Goal: Information Seeking & Learning: Find specific fact

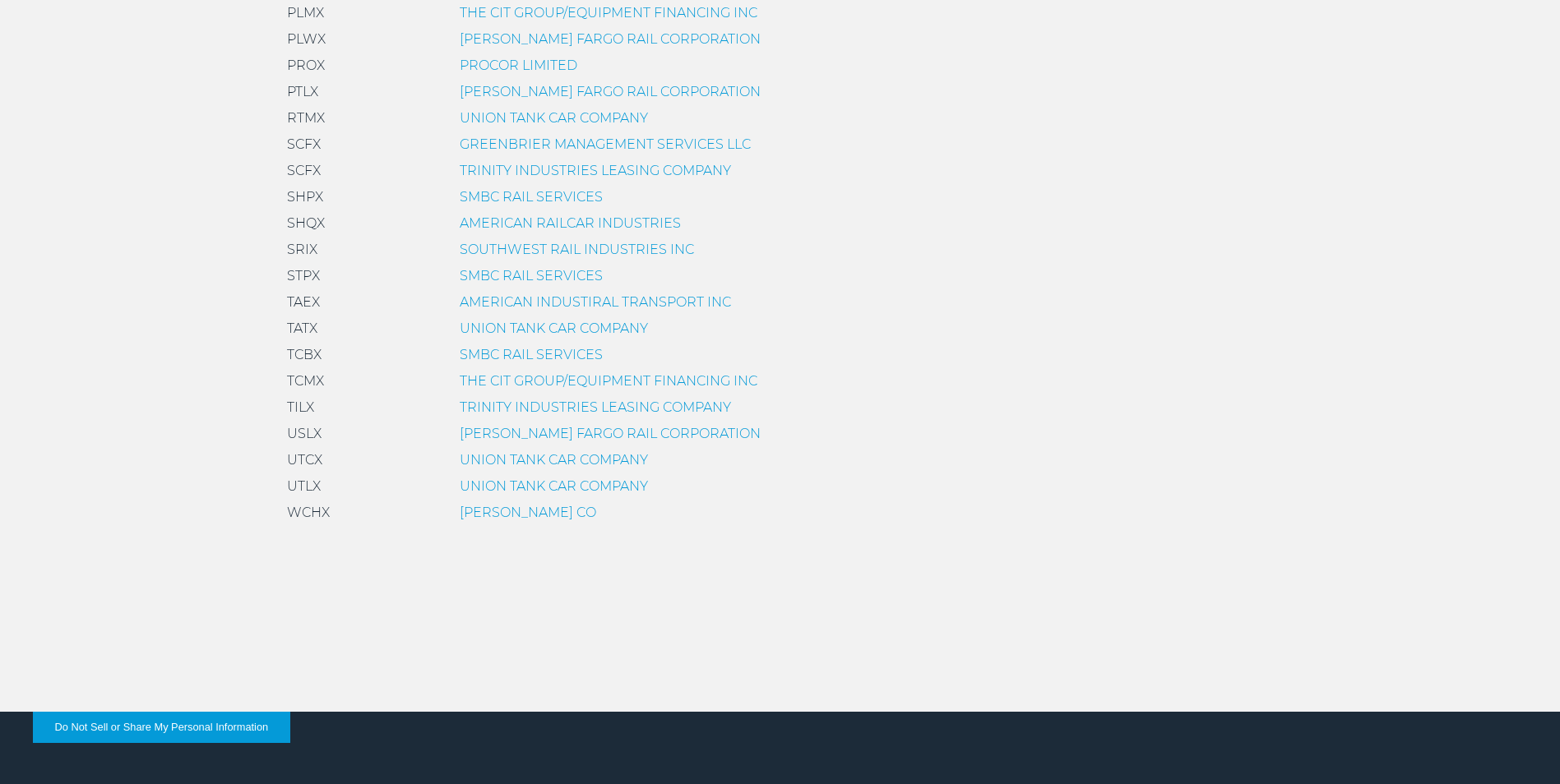
scroll to position [1544, 0]
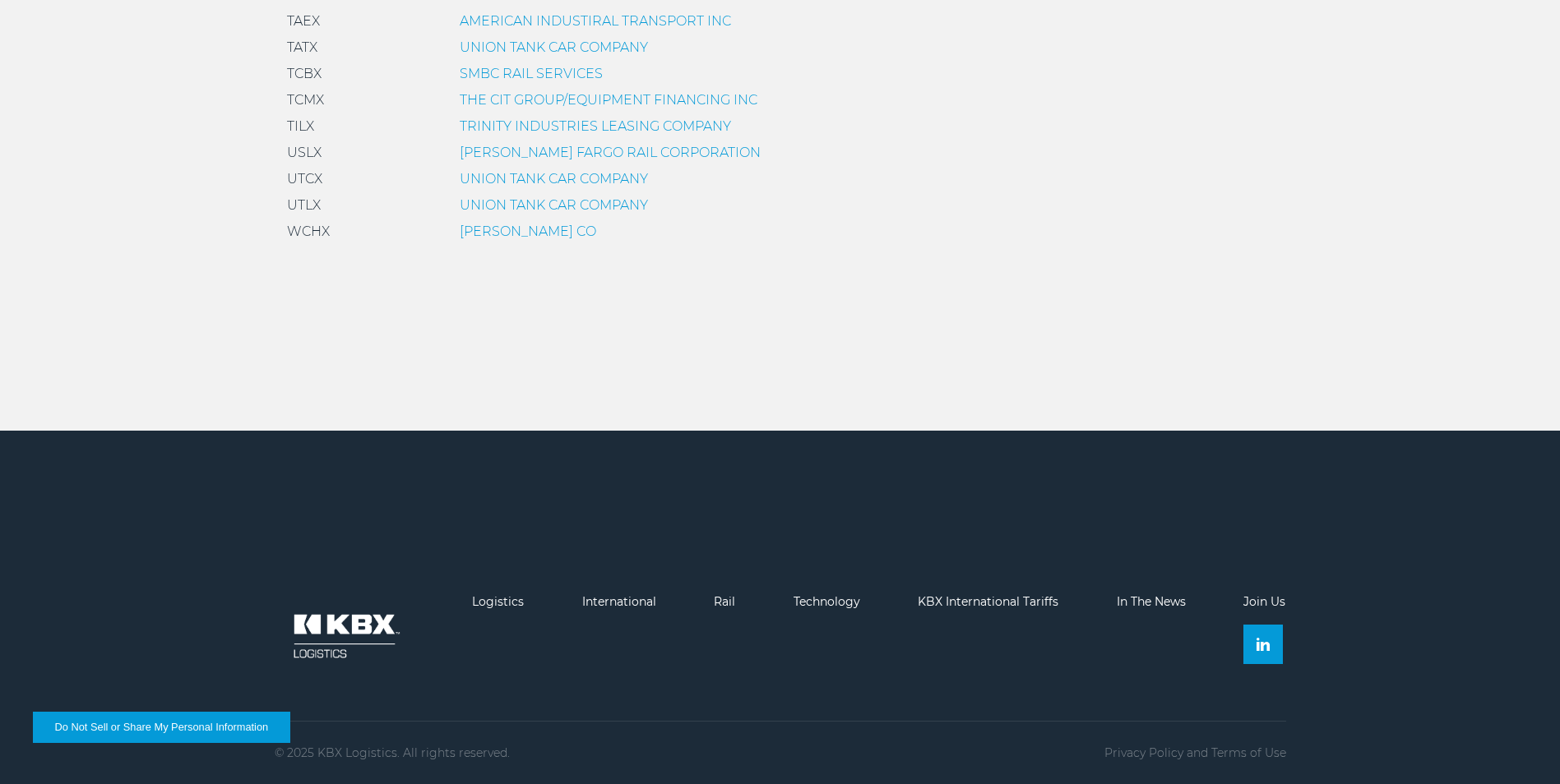
click at [481, 121] on link "TRINITY INDUSTRIES LEASING COMPANY" at bounding box center [596, 126] width 271 height 15
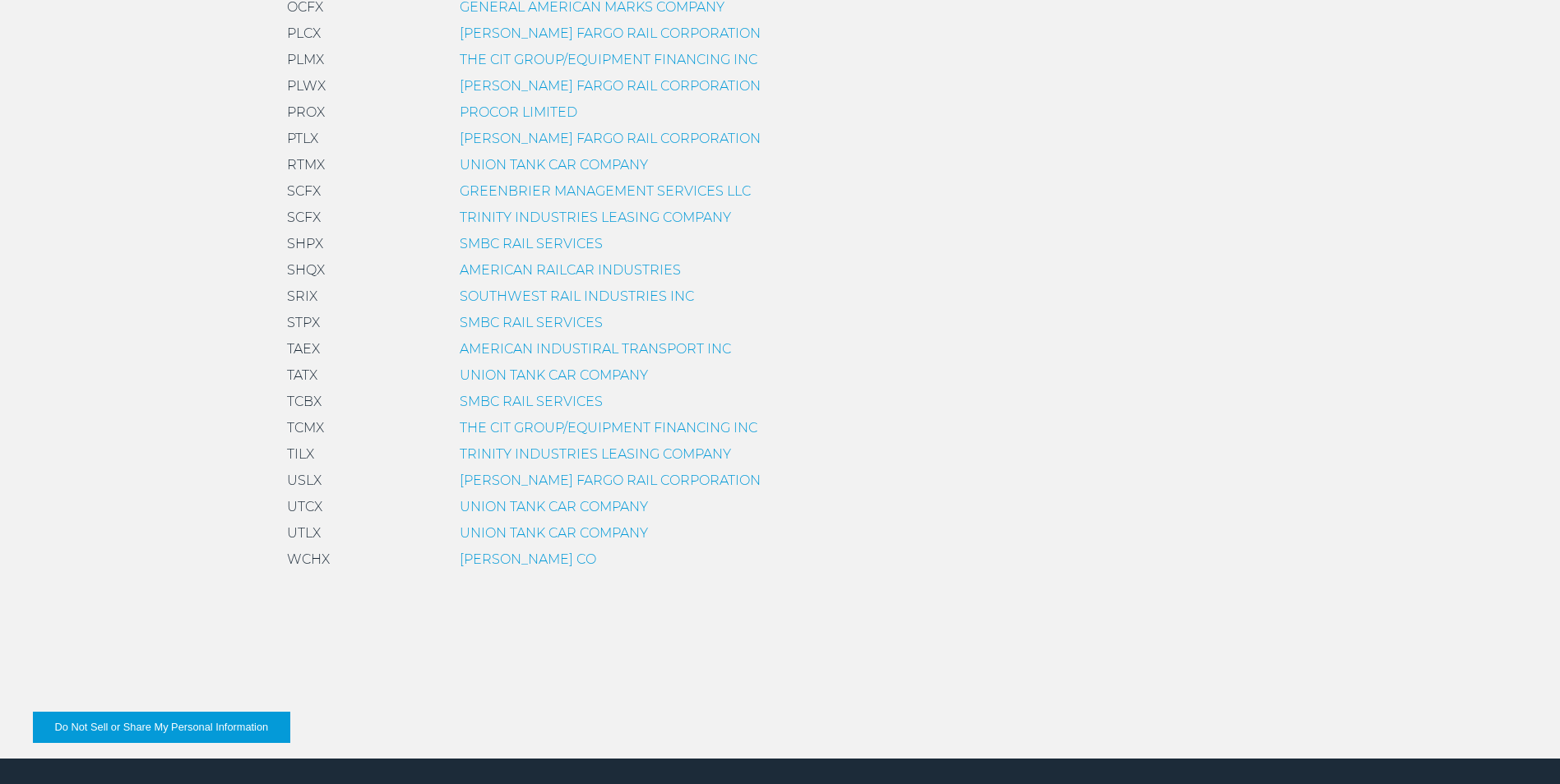
scroll to position [1215, 0]
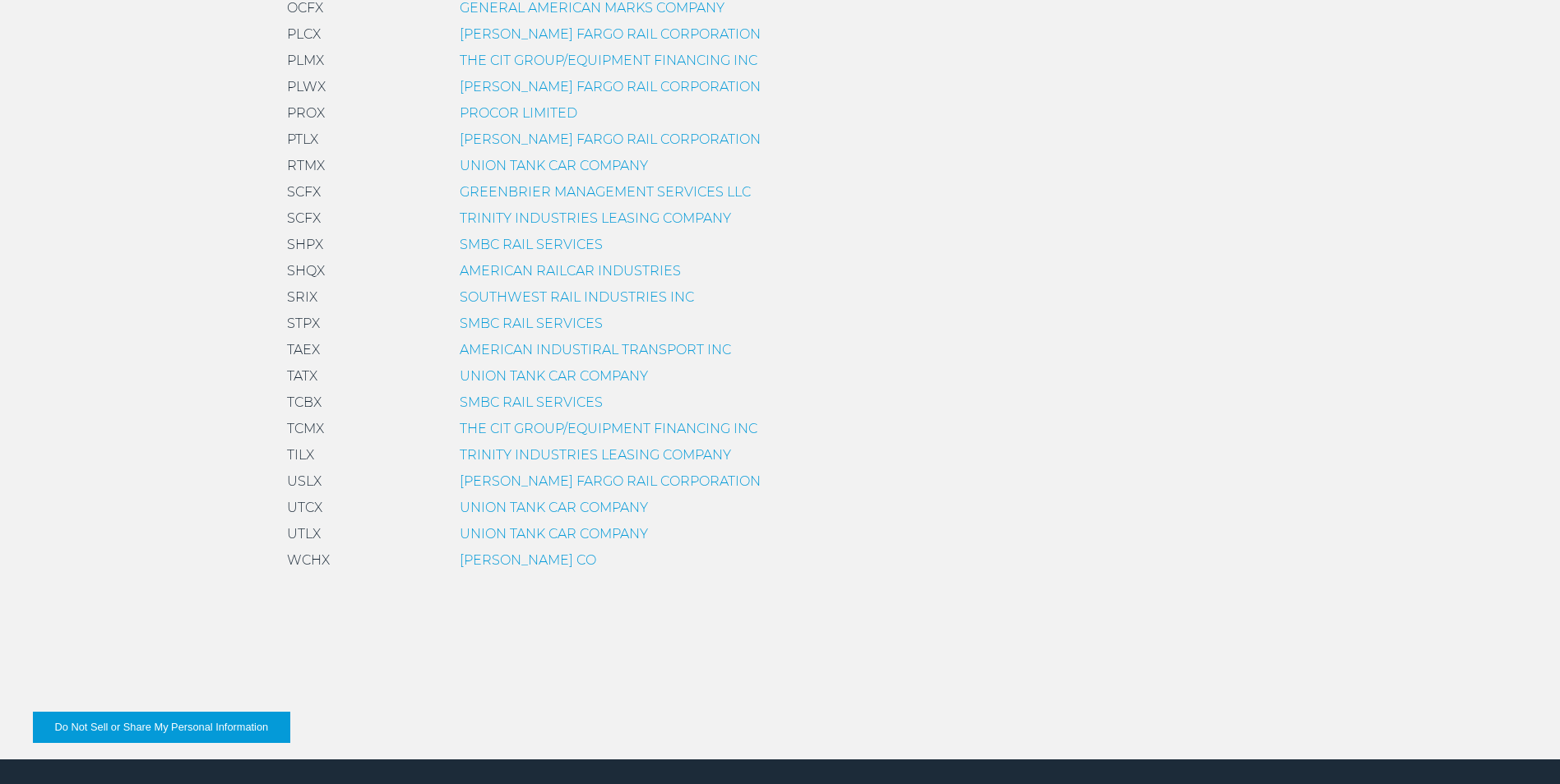
click at [479, 62] on link "THE CIT GROUP/EQUIPMENT FINANCING INC" at bounding box center [609, 60] width 298 height 15
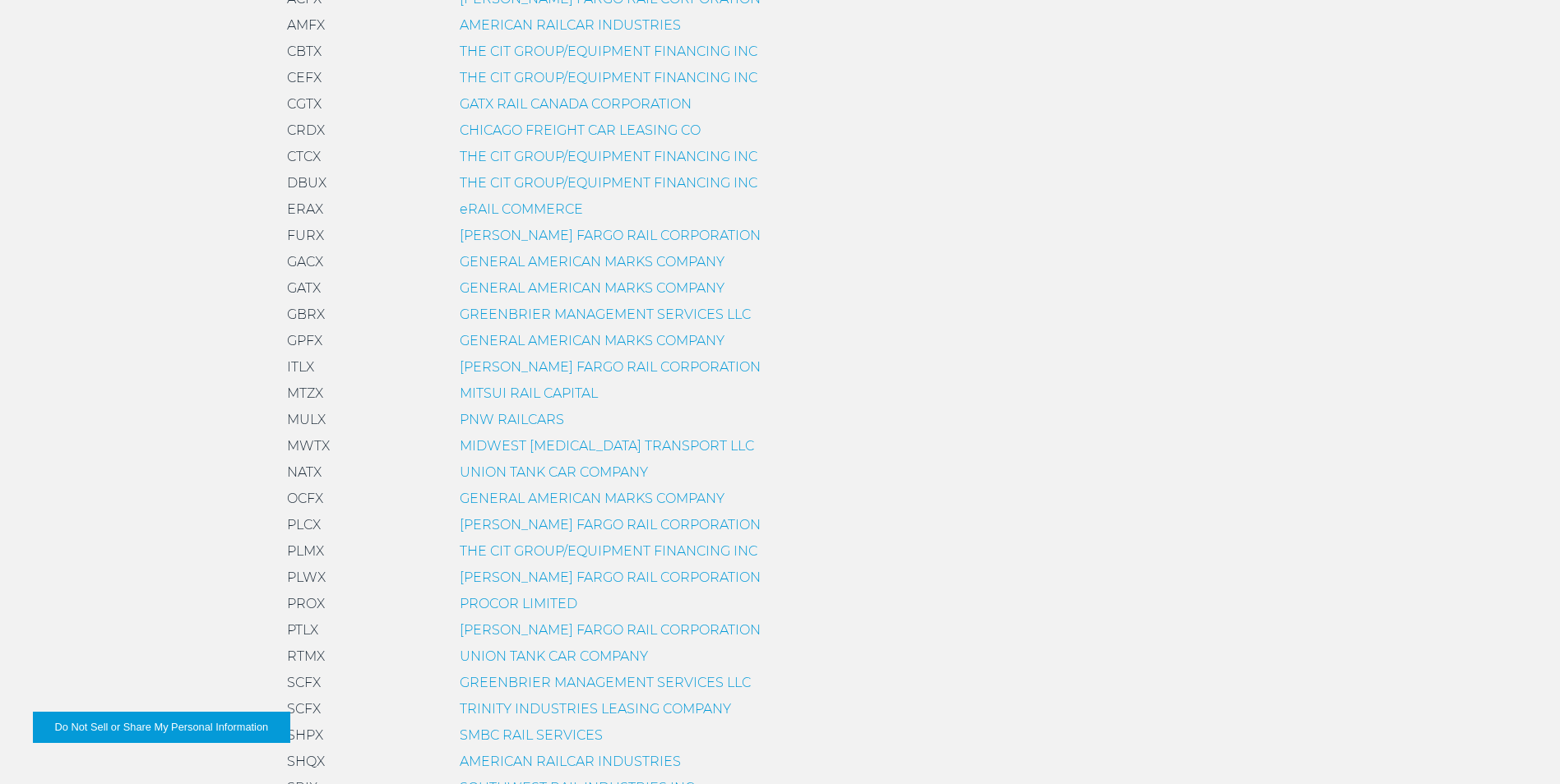
scroll to position [476, 0]
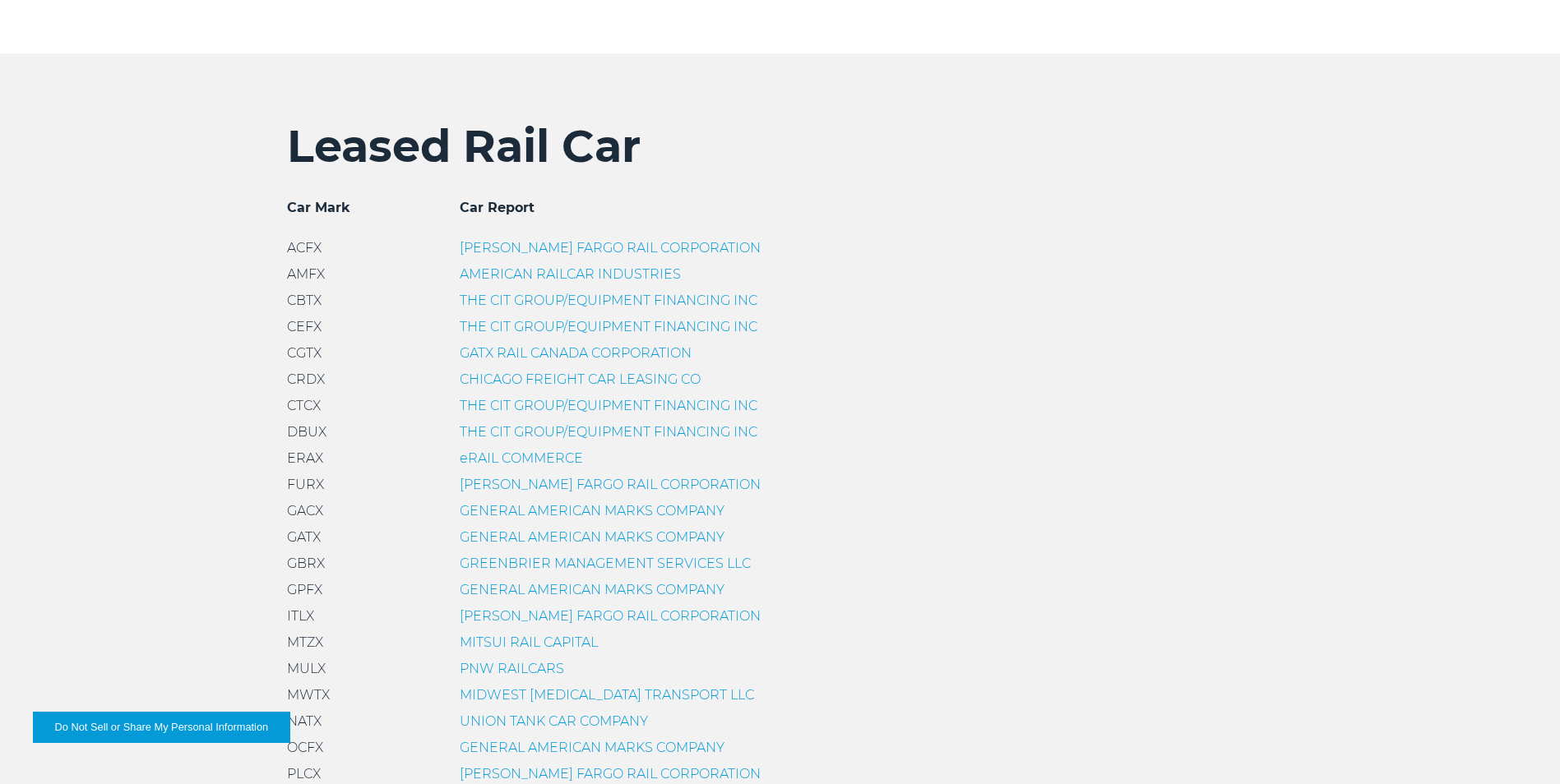
click at [538, 293] on link "THE CIT GROUP/EQUIPMENT FINANCING INC" at bounding box center [609, 301] width 298 height 15
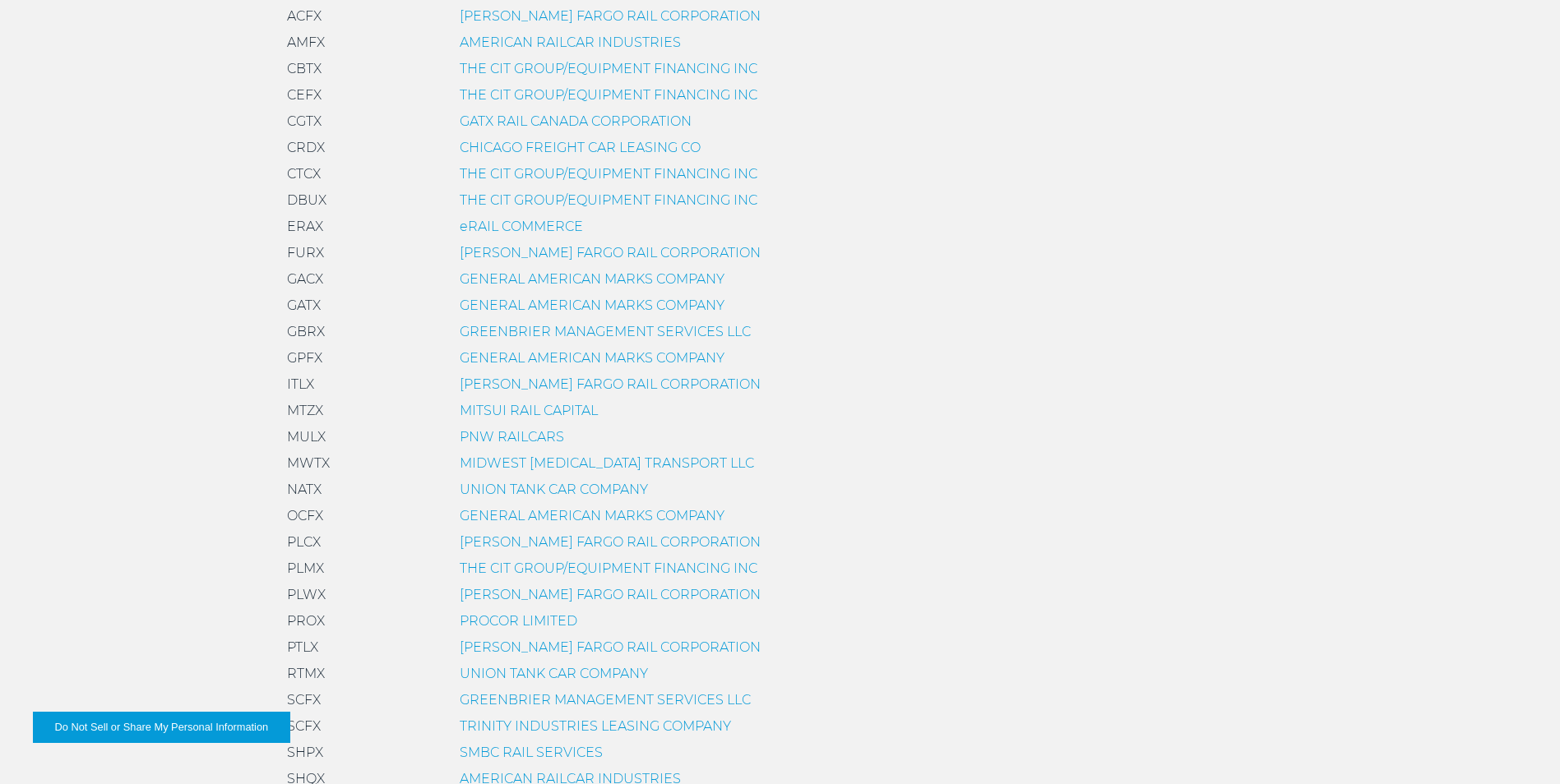
scroll to position [722, 0]
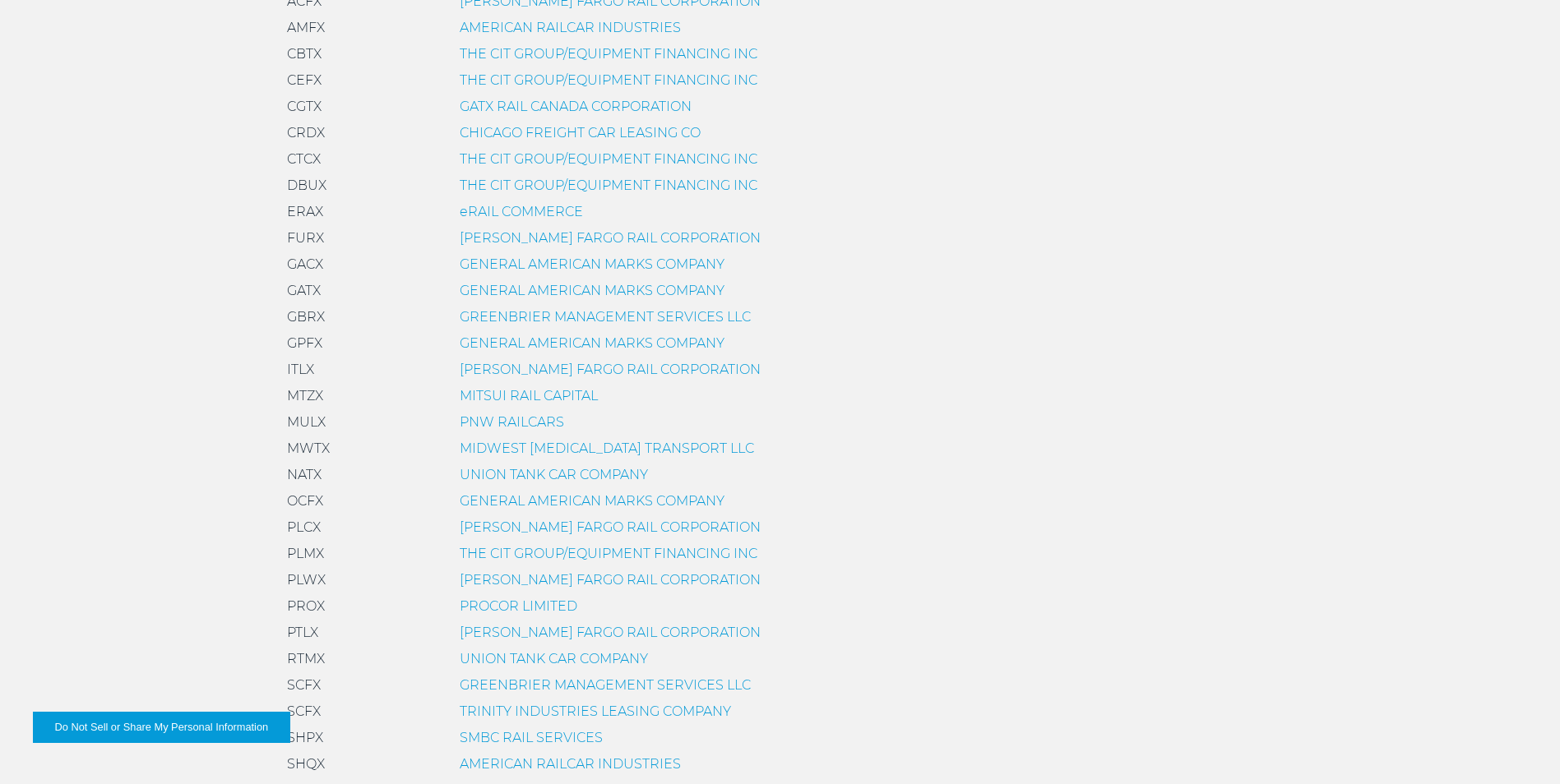
click at [486, 289] on link "GENERAL AMERICAN MARKS COMPANY" at bounding box center [592, 290] width 265 height 15
